Goal: Information Seeking & Learning: Understand process/instructions

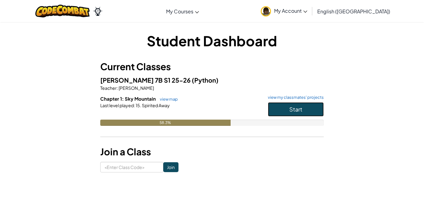
click at [287, 106] on button "Start" at bounding box center [296, 109] width 56 height 14
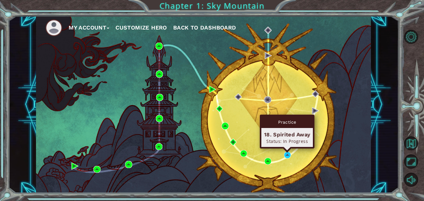
click at [286, 148] on div "Practice 18. Spirited Away Status: In Progress" at bounding box center [287, 131] width 55 height 34
click at [288, 154] on img at bounding box center [287, 154] width 7 height 7
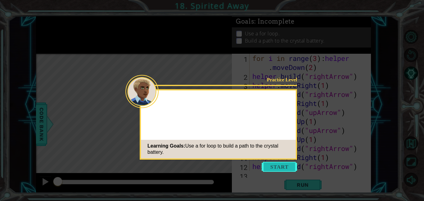
click at [286, 166] on button "Start" at bounding box center [278, 167] width 35 height 10
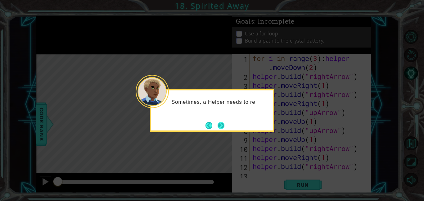
click at [223, 127] on button "Next" at bounding box center [220, 124] width 11 height 11
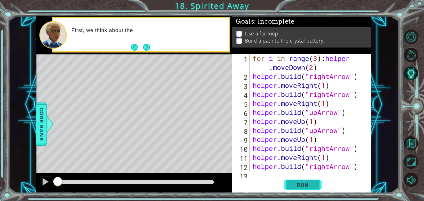
click at [312, 188] on button "Run" at bounding box center [302, 184] width 37 height 14
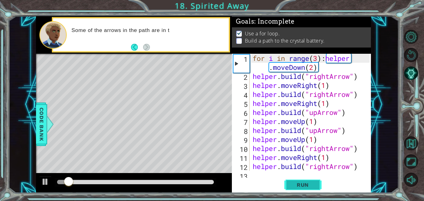
click at [312, 189] on button "Run" at bounding box center [302, 184] width 37 height 14
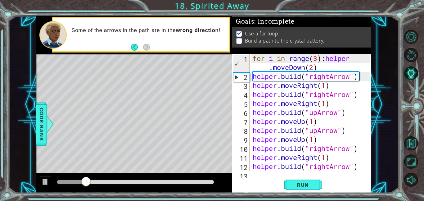
click at [318, 60] on div "for i in range ( 3 ) : helper . moveDown ( 2 ) helper . build ( "rightArrow" ) …" at bounding box center [311, 126] width 121 height 144
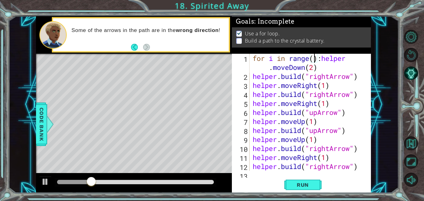
scroll to position [0, 3]
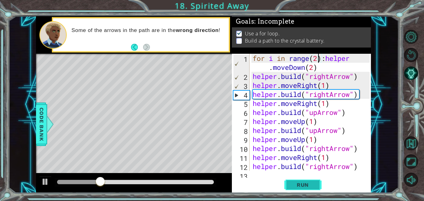
click at [303, 186] on span "Run" at bounding box center [302, 184] width 24 height 6
click at [311, 68] on div "for i in range ( 2 ) : helper . moveDown ( 2 ) helper . build ( "rightArrow" ) …" at bounding box center [311, 126] width 121 height 144
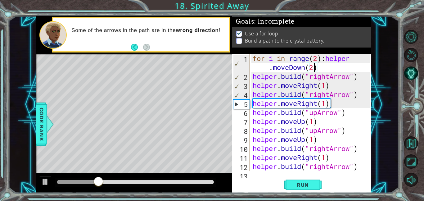
scroll to position [0, 6]
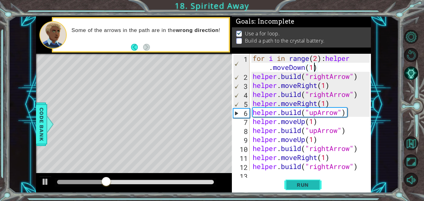
type textarea "for i in range(2):helper.moveDown(1)"
click at [296, 180] on button "Run" at bounding box center [302, 184] width 37 height 14
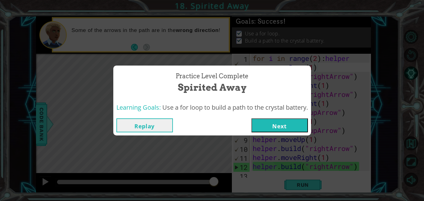
click at [280, 122] on button "Next" at bounding box center [279, 125] width 56 height 14
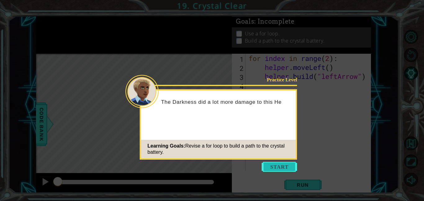
click at [271, 163] on button "Start" at bounding box center [278, 167] width 35 height 10
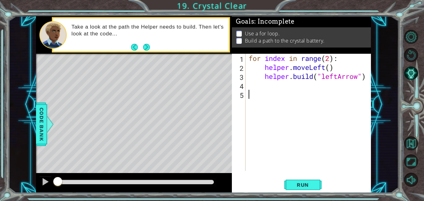
click at [367, 79] on div "for index in range ( 2 ) : helper . moveLeft ( ) helper . build ( "leftArrow" )" at bounding box center [309, 121] width 125 height 135
type textarea "[DOMAIN_NAME]("leftArrow")"
type textarea "h"
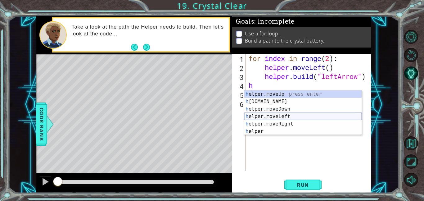
click at [303, 118] on div "h elper.moveUp press enter h [DOMAIN_NAME] press enter h elper.moveDown press e…" at bounding box center [302, 120] width 117 height 60
type textarea "helper.moveLeft(1)"
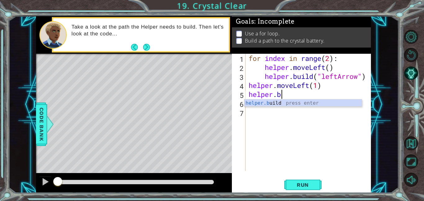
scroll to position [0, 1]
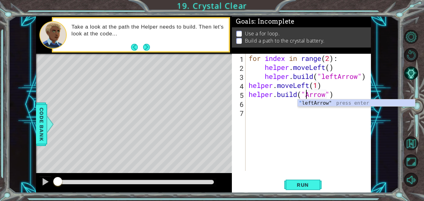
type textarea "[DOMAIN_NAME]("leftArrow")"
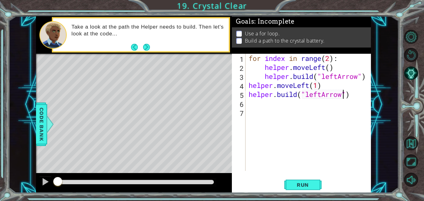
click at [316, 103] on div "for index in range ( 2 ) : helper . moveLeft ( ) helper . build ( "leftArrow" )…" at bounding box center [309, 121] width 125 height 135
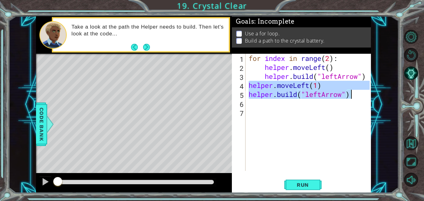
drag, startPoint x: 249, startPoint y: 86, endPoint x: 350, endPoint y: 96, distance: 101.3
click at [350, 96] on div "for index in range ( 2 ) : helper . moveLeft ( ) helper . build ( "leftArrow" )…" at bounding box center [309, 121] width 125 height 135
click at [350, 98] on div "for index in range ( 2 ) : helper . moveLeft ( ) helper . build ( "leftArrow" )…" at bounding box center [308, 112] width 122 height 117
type textarea "[DOMAIN_NAME]("leftArrow")"
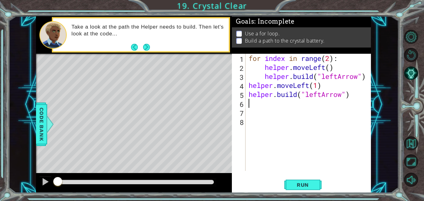
paste textarea "[DOMAIN_NAME]("leftArrow")"
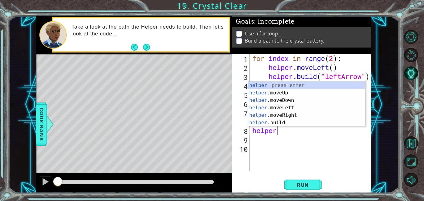
type textarea "h"
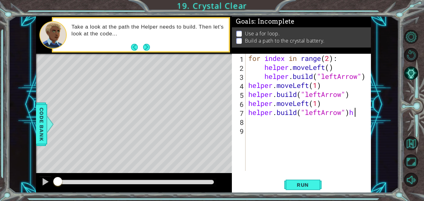
type textarea "[DOMAIN_NAME]("leftArrow")"
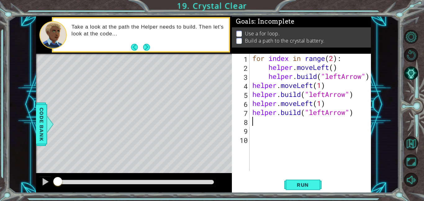
paste textarea "[DOMAIN_NAME]("leftArrow")"
type textarea "[DOMAIN_NAME]("leftArrow")"
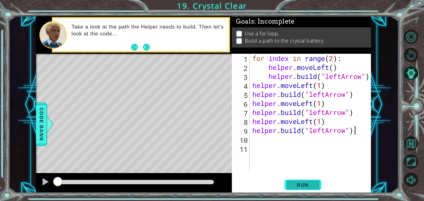
click at [293, 186] on span "Run" at bounding box center [302, 184] width 24 height 6
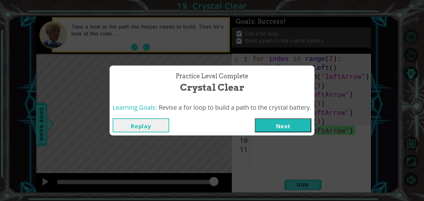
drag, startPoint x: 282, startPoint y: 90, endPoint x: 296, endPoint y: 120, distance: 33.3
click at [296, 120] on div "Practice Level Complete Crystal Clear Learning Goals: Revise a for loop to buil…" at bounding box center [211, 100] width 205 height 70
click at [310, 129] on button "Next" at bounding box center [283, 125] width 56 height 14
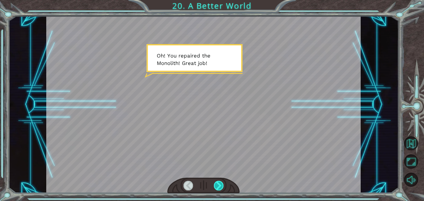
click at [220, 188] on div at bounding box center [219, 185] width 10 height 10
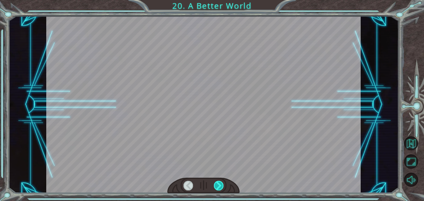
click at [220, 188] on div at bounding box center [219, 185] width 10 height 10
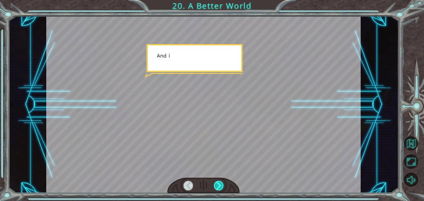
click at [220, 188] on div at bounding box center [219, 185] width 10 height 10
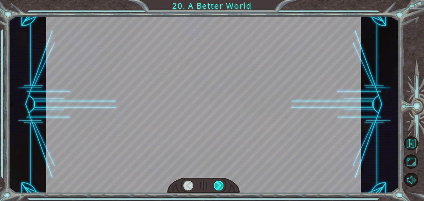
click at [220, 188] on div at bounding box center [219, 185] width 10 height 10
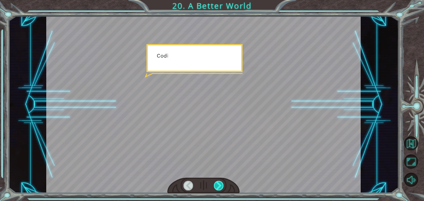
click at [220, 188] on div at bounding box center [219, 185] width 10 height 10
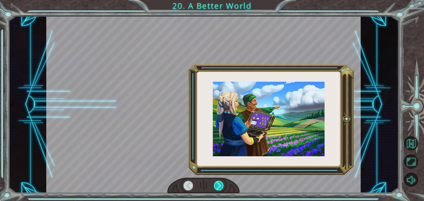
click at [220, 188] on div at bounding box center [219, 185] width 10 height 10
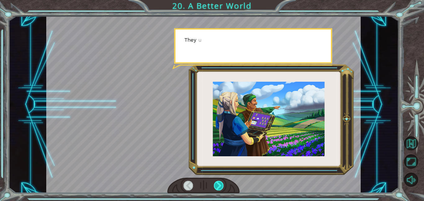
click at [220, 188] on div at bounding box center [219, 185] width 10 height 10
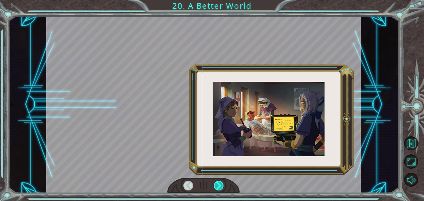
click at [220, 188] on div at bounding box center [219, 185] width 10 height 10
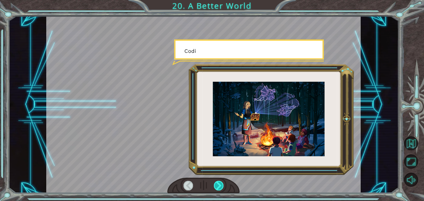
click at [220, 188] on div at bounding box center [219, 185] width 10 height 10
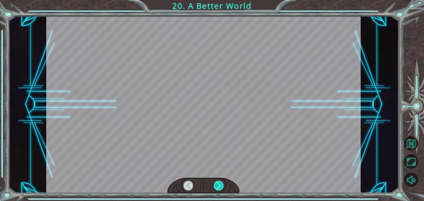
click at [220, 188] on div at bounding box center [219, 185] width 10 height 10
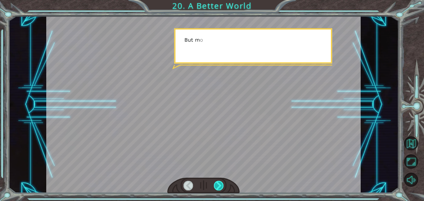
click at [220, 188] on div at bounding box center [219, 185] width 10 height 10
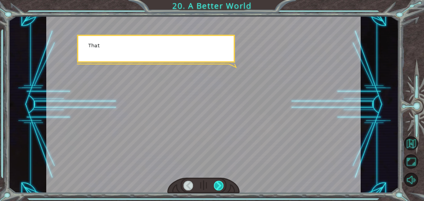
click at [220, 188] on div at bounding box center [219, 185] width 10 height 10
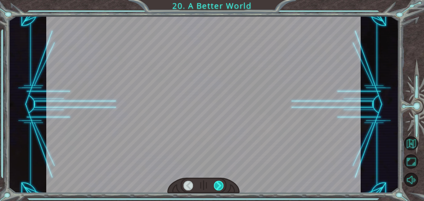
click at [220, 188] on div at bounding box center [219, 185] width 10 height 10
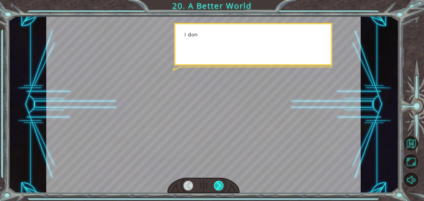
click at [220, 188] on div at bounding box center [219, 185] width 10 height 10
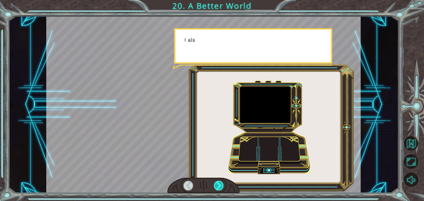
click at [220, 188] on div at bounding box center [219, 185] width 10 height 10
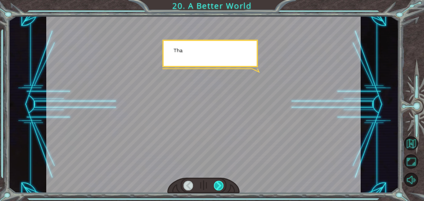
click at [220, 188] on div at bounding box center [219, 185] width 10 height 10
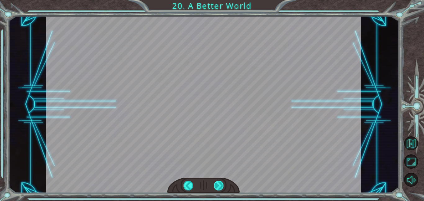
click at [220, 0] on div "O h ! Y o u r e p a i r e d t h e M o n o l i t h ! G r e a t j o b ! A n d i t…" at bounding box center [212, 0] width 424 height 0
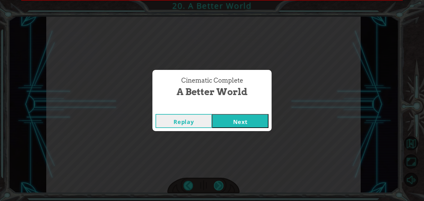
click at [220, 188] on div "Cinematic Complete A Better World Replay Next" at bounding box center [212, 100] width 424 height 201
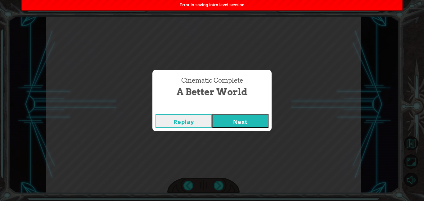
click at [221, 118] on button "Next" at bounding box center [240, 121] width 56 height 14
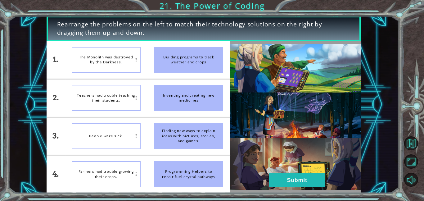
click at [108, 135] on div "People were sick." at bounding box center [106, 136] width 69 height 26
drag, startPoint x: 108, startPoint y: 135, endPoint x: 104, endPoint y: 159, distance: 23.9
click at [104, 159] on ul "The Monolith was destroyed by the Darkness. Teachers had trouble teaching their…" at bounding box center [106, 117] width 82 height 152
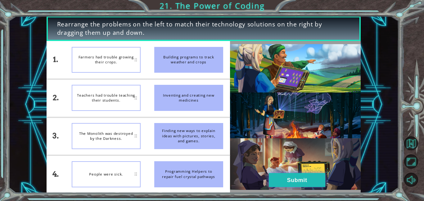
click at [301, 180] on button "Submit" at bounding box center [297, 180] width 56 height 14
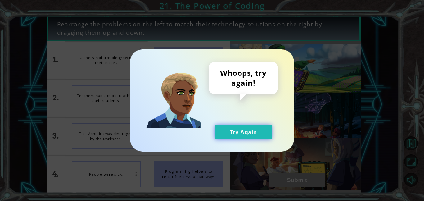
click at [234, 131] on button "Try Again" at bounding box center [243, 132] width 56 height 14
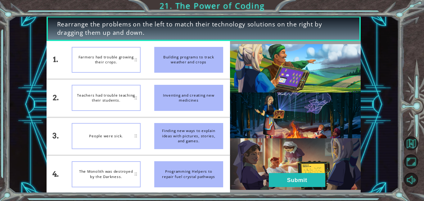
click at [109, 63] on div "Farmers had trouble growing their crops." at bounding box center [106, 60] width 69 height 26
click at [318, 179] on button "Submit" at bounding box center [297, 180] width 56 height 14
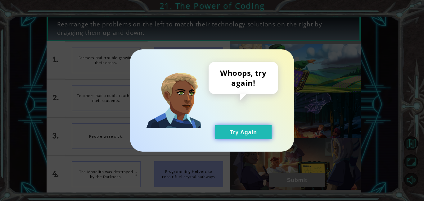
click at [224, 137] on button "Try Again" at bounding box center [243, 132] width 56 height 14
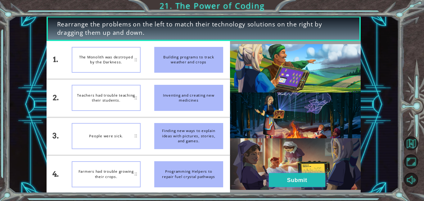
click at [282, 178] on button "Submit" at bounding box center [297, 180] width 56 height 14
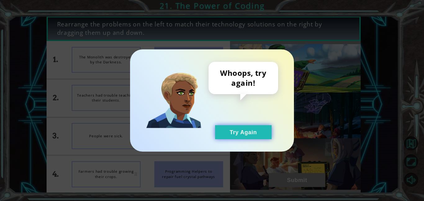
click at [233, 127] on button "Try Again" at bounding box center [243, 132] width 56 height 14
